Goal: Check status: Check status

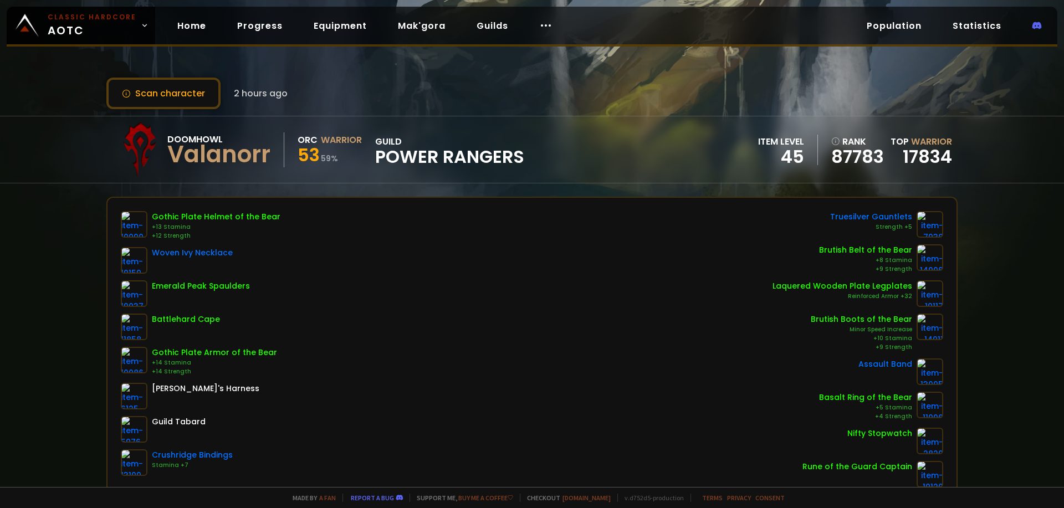
click at [170, 88] on button "Scan character" at bounding box center [163, 94] width 114 height 32
click at [185, 102] on button "Scan character" at bounding box center [163, 94] width 114 height 32
click at [191, 95] on button "Scan character" at bounding box center [163, 94] width 114 height 32
click at [166, 91] on button "Scan character" at bounding box center [163, 94] width 114 height 32
click at [190, 83] on button "Scan character" at bounding box center [163, 94] width 114 height 32
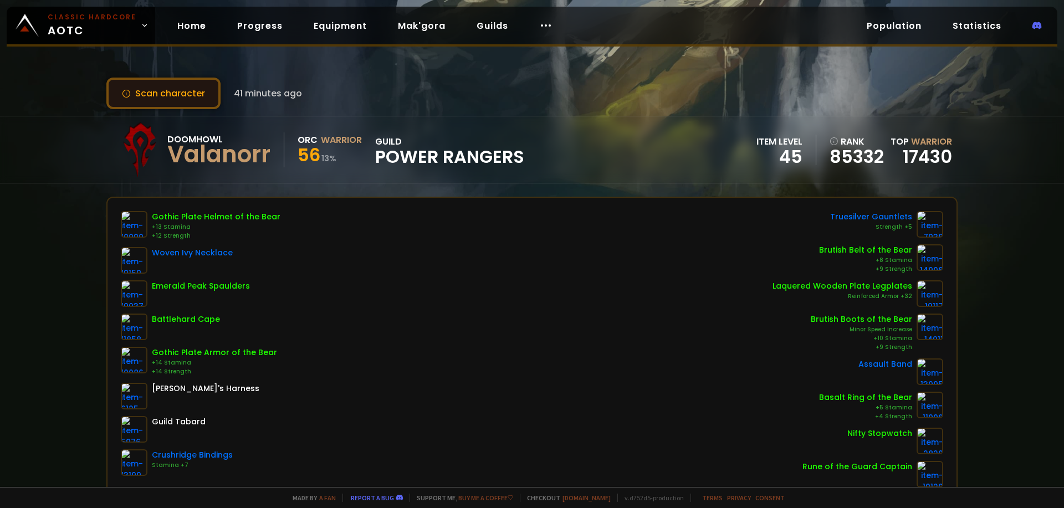
click at [182, 95] on button "Scan character" at bounding box center [163, 94] width 114 height 32
click at [201, 103] on button "Scan character" at bounding box center [163, 94] width 114 height 32
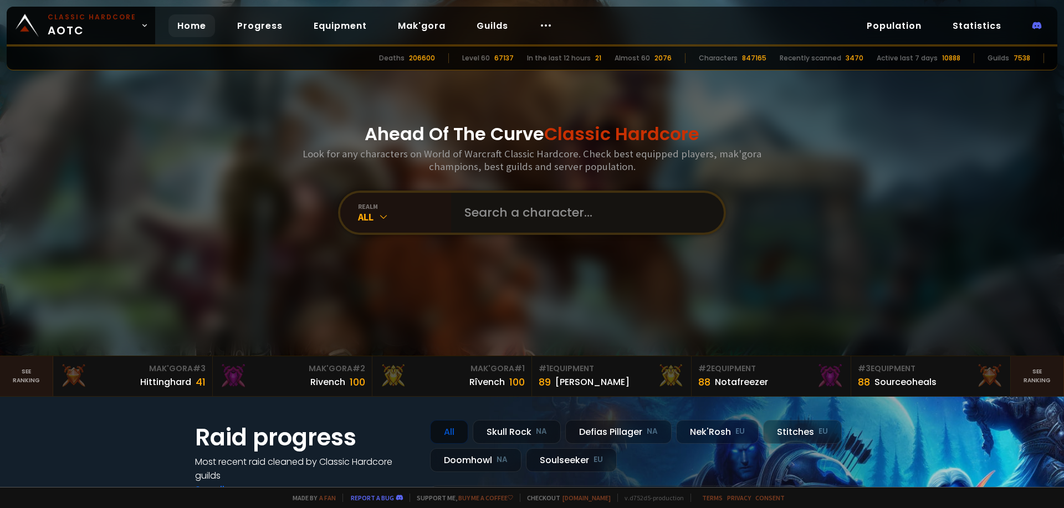
click at [545, 213] on input "text" at bounding box center [584, 213] width 253 height 40
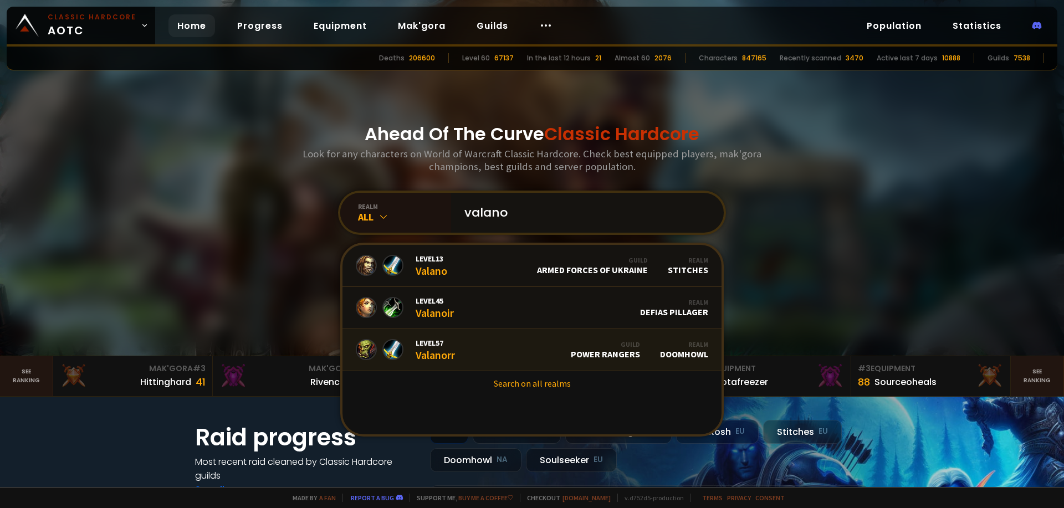
type input "valano"
click at [495, 354] on link "Level 57 Valanorr Guild Power Rangers Realm Doomhowl" at bounding box center [532, 350] width 379 height 42
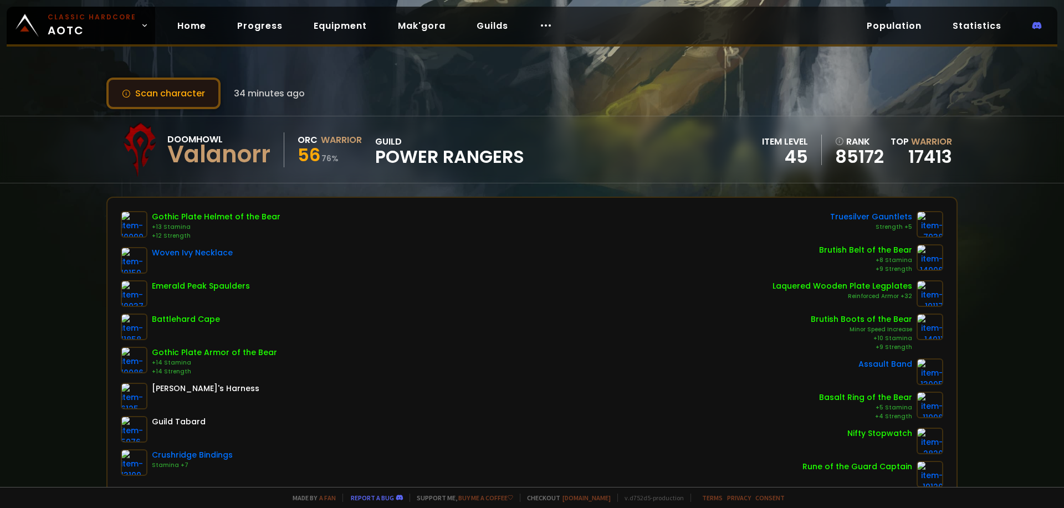
click at [183, 96] on button "Scan character" at bounding box center [163, 94] width 114 height 32
click at [164, 102] on button "Scan character" at bounding box center [163, 94] width 114 height 32
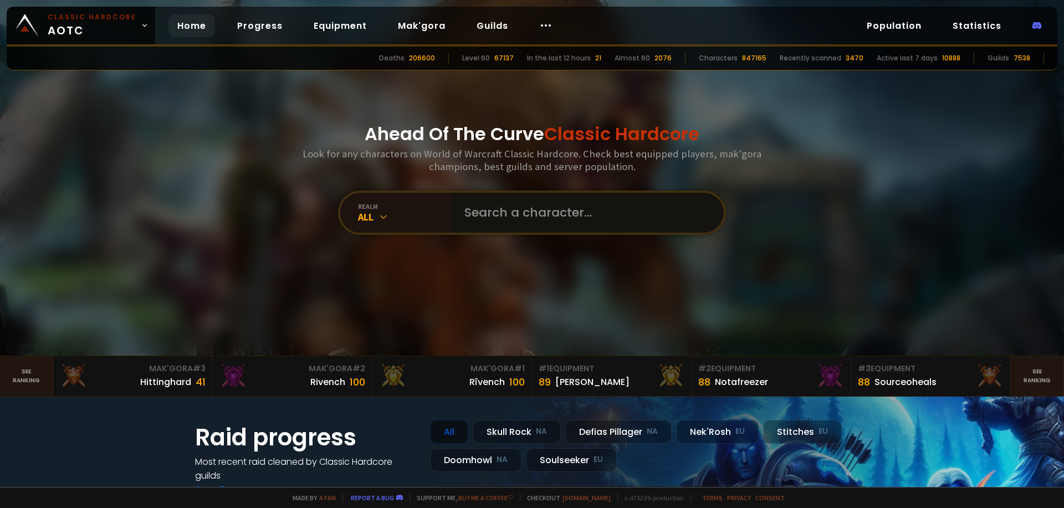
click at [521, 219] on input "text" at bounding box center [584, 213] width 253 height 40
paste input "Valanorr"
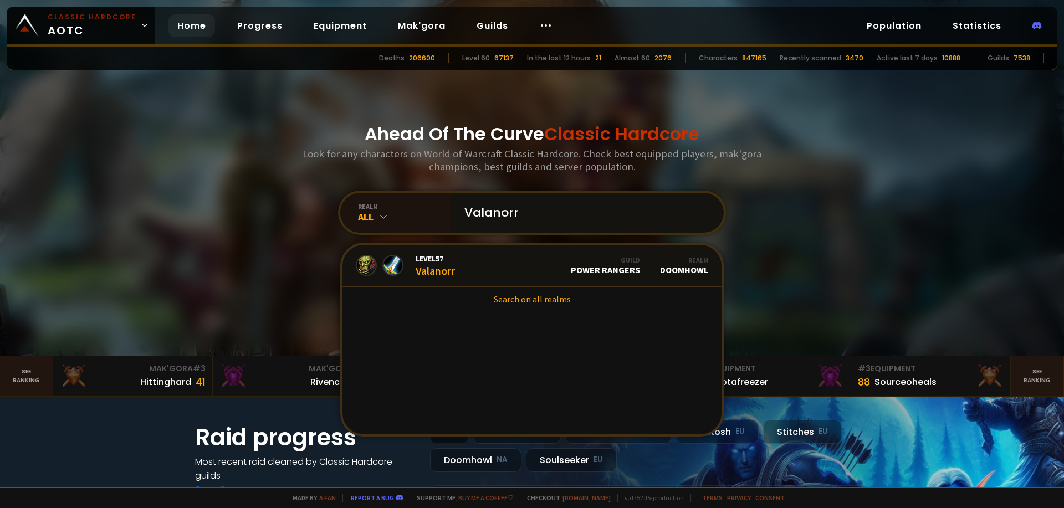
type input "Valanorr"
click at [448, 266] on div "Level 57 Valanorr" at bounding box center [435, 266] width 39 height 24
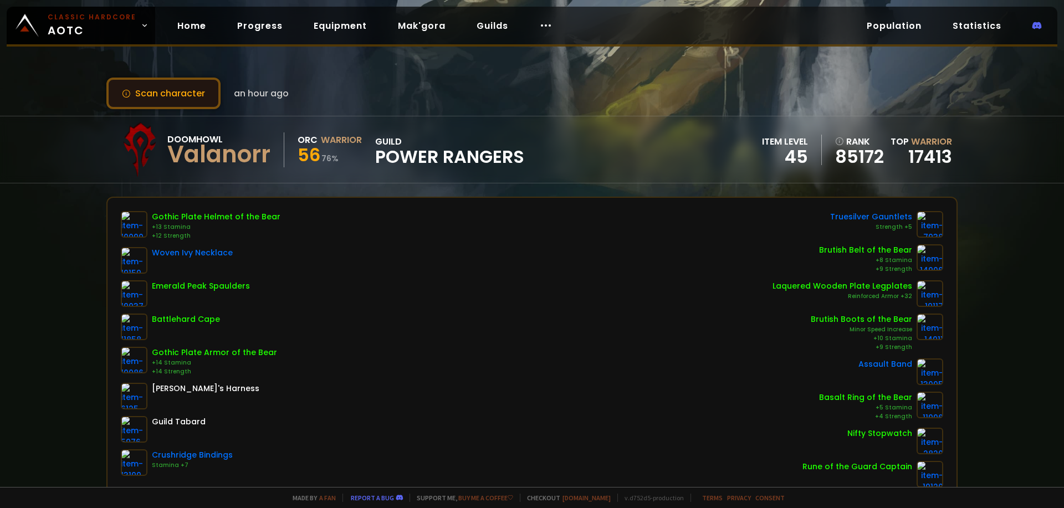
click at [180, 101] on button "Scan character" at bounding box center [163, 94] width 114 height 32
click at [176, 93] on button "Scan character" at bounding box center [163, 94] width 114 height 32
click at [188, 91] on button "Scan character" at bounding box center [163, 94] width 114 height 32
click at [205, 98] on button "Scan character" at bounding box center [163, 94] width 114 height 32
